Goal: Find specific page/section

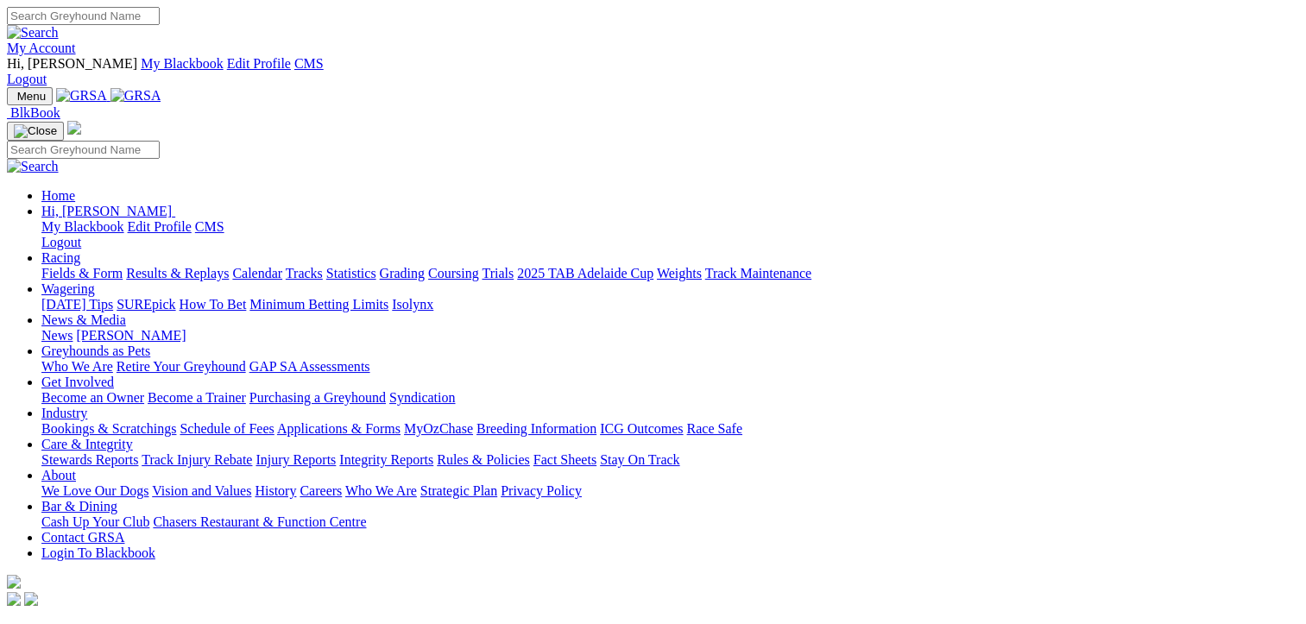
click at [80, 250] on link "Racing" at bounding box center [60, 257] width 39 height 15
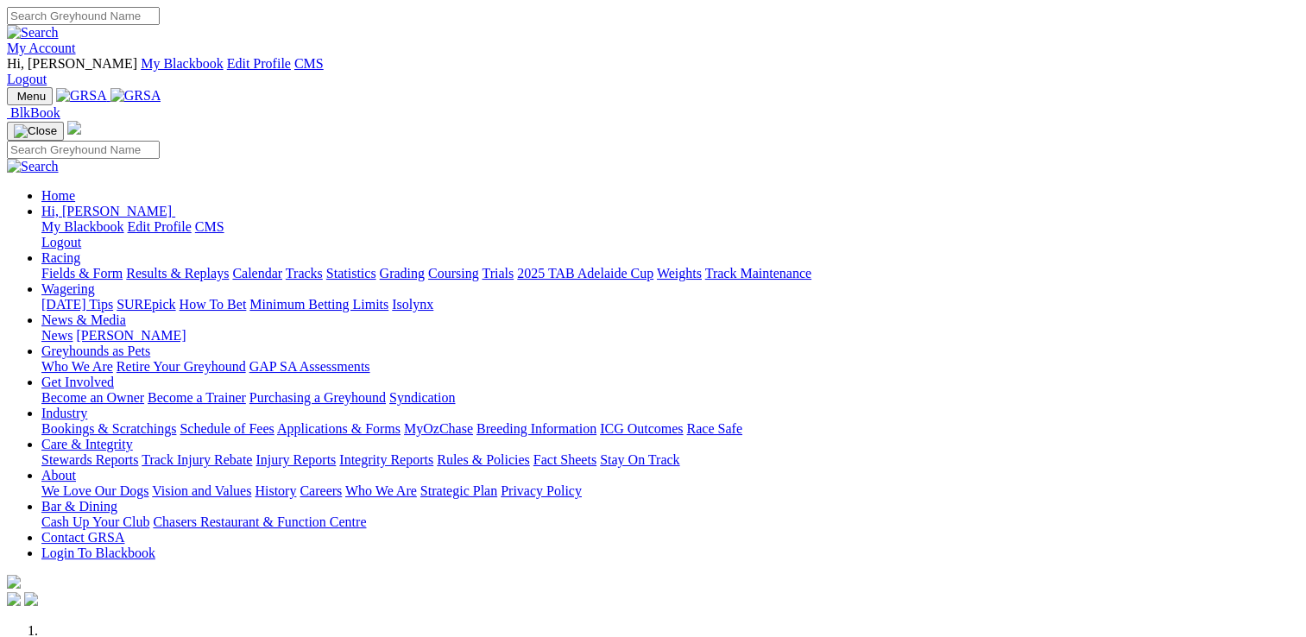
click at [80, 250] on link "Racing" at bounding box center [60, 257] width 39 height 15
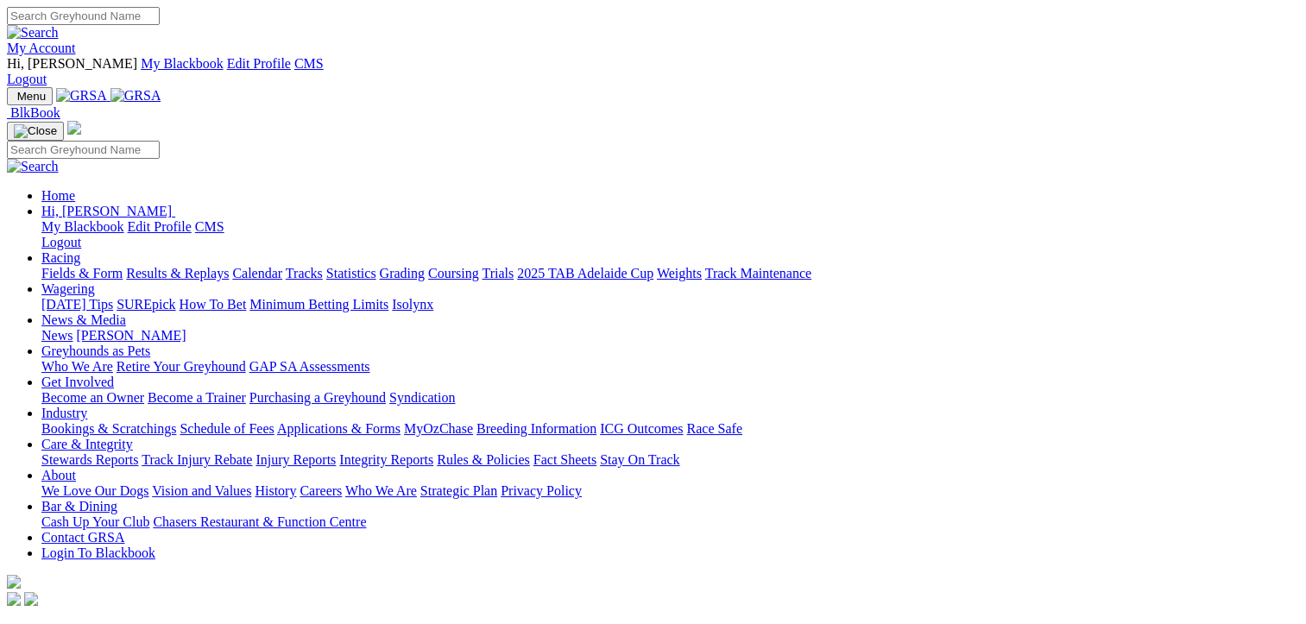
click at [75, 266] on link "Fields & Form" at bounding box center [81, 273] width 81 height 15
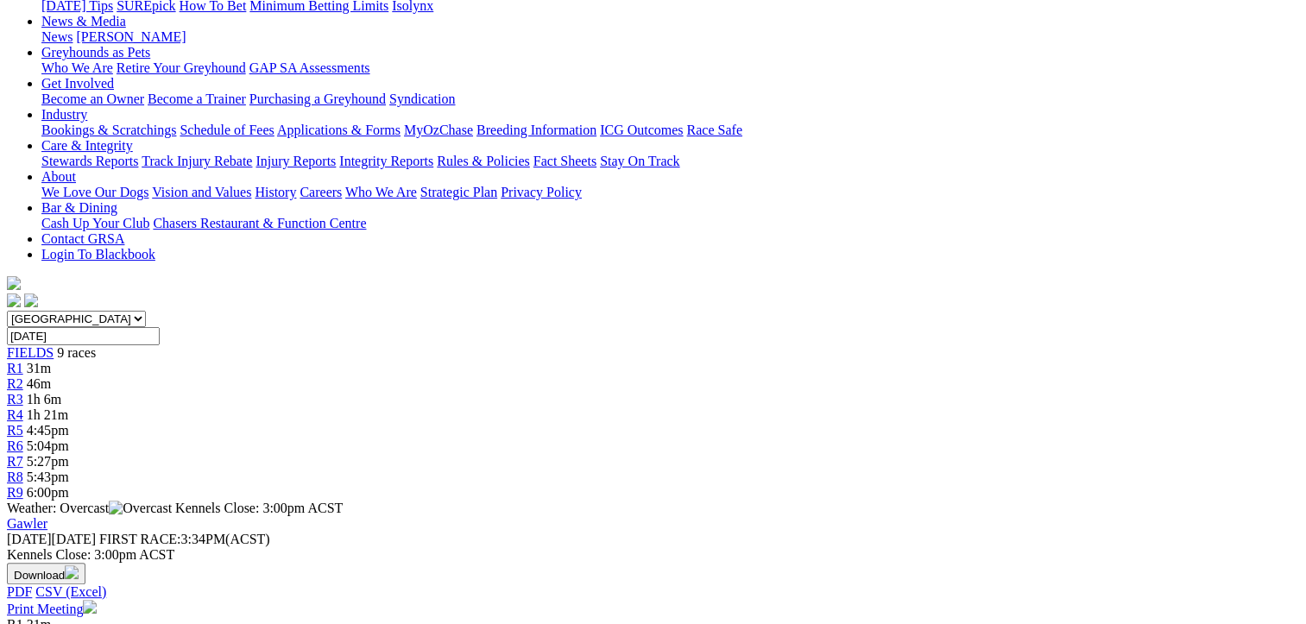
scroll to position [345, 0]
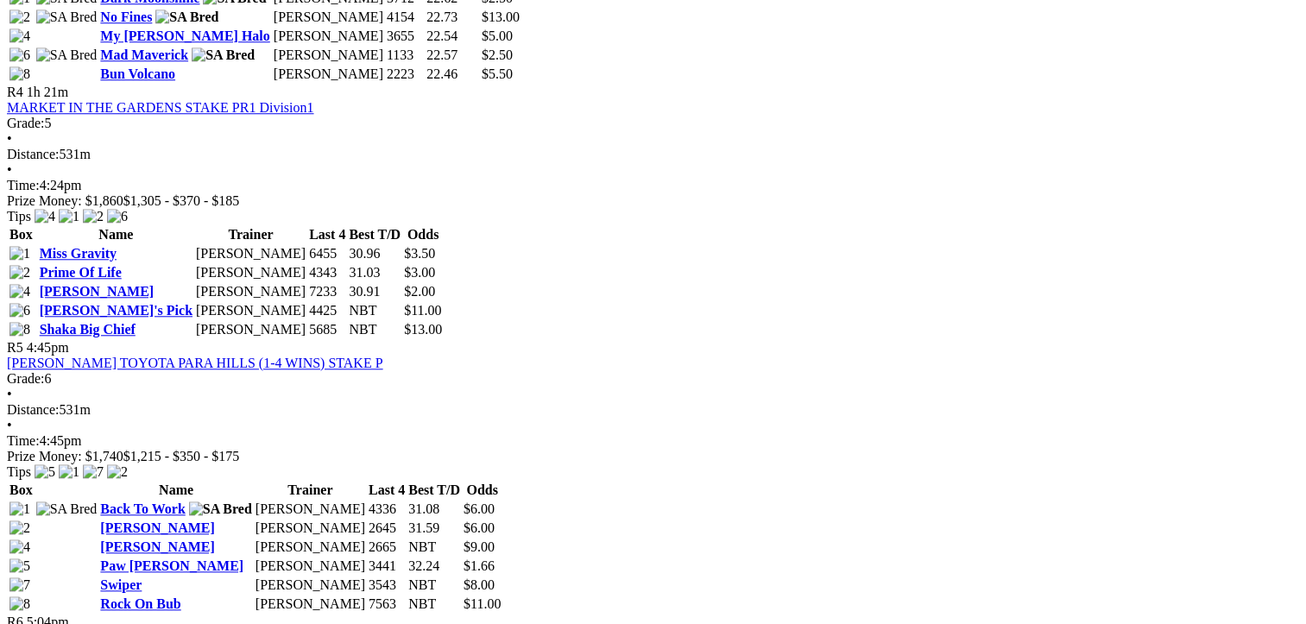
scroll to position [1657, 73]
